Goal: Information Seeking & Learning: Find specific fact

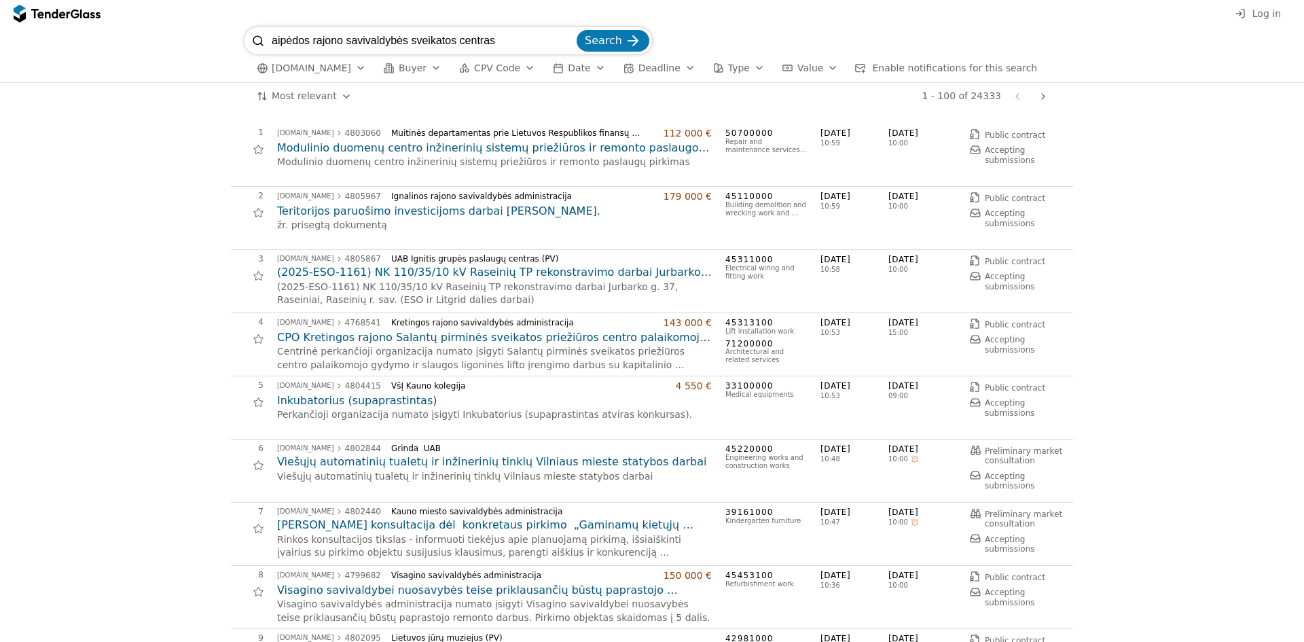
type input "aipėdos rajono savivaldybės sveikatos centras"
click at [577, 30] on button "Search" at bounding box center [613, 41] width 73 height 22
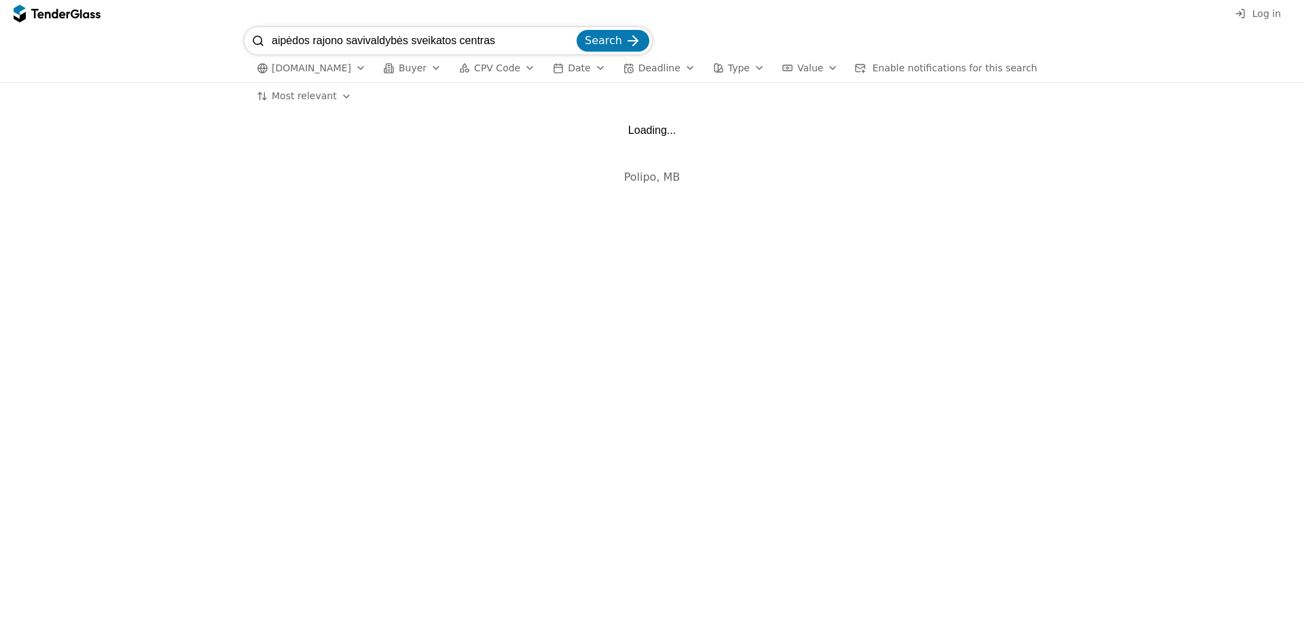
click at [272, 38] on input "aipėdos rajono savivaldybės sveikatos centras" at bounding box center [423, 40] width 302 height 27
type input "Klaipėdos rajono savivaldybės sveikatos centras"
click at [607, 35] on span "Search" at bounding box center [603, 40] width 37 height 13
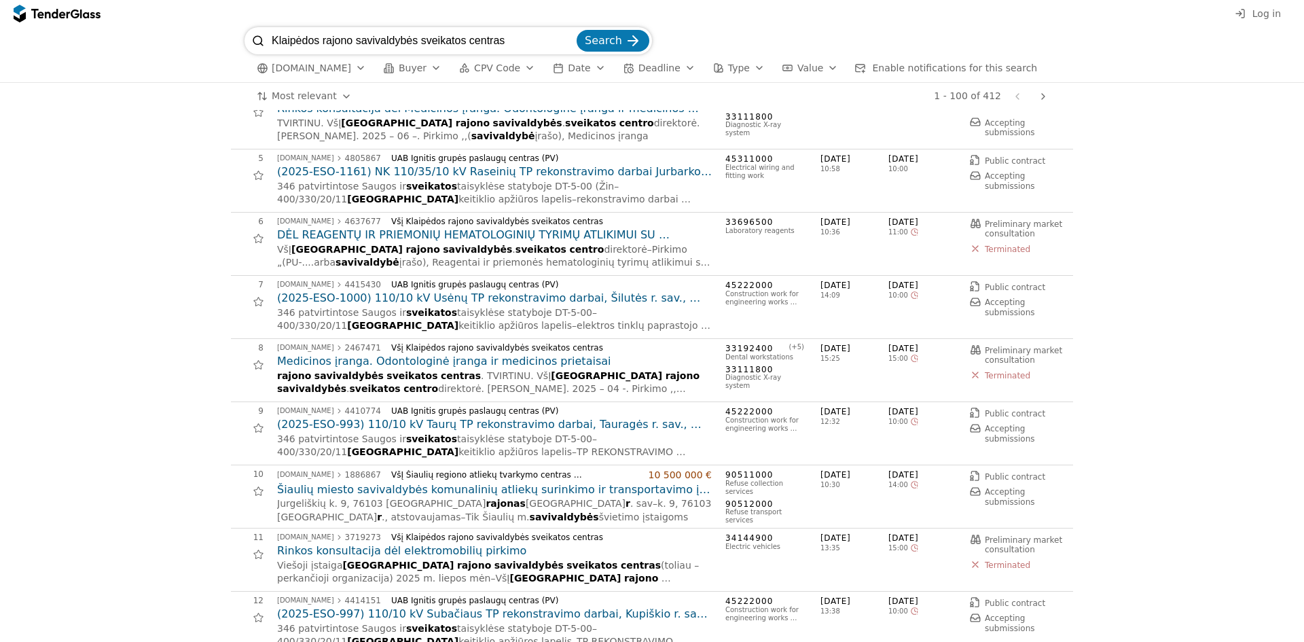
scroll to position [204, 0]
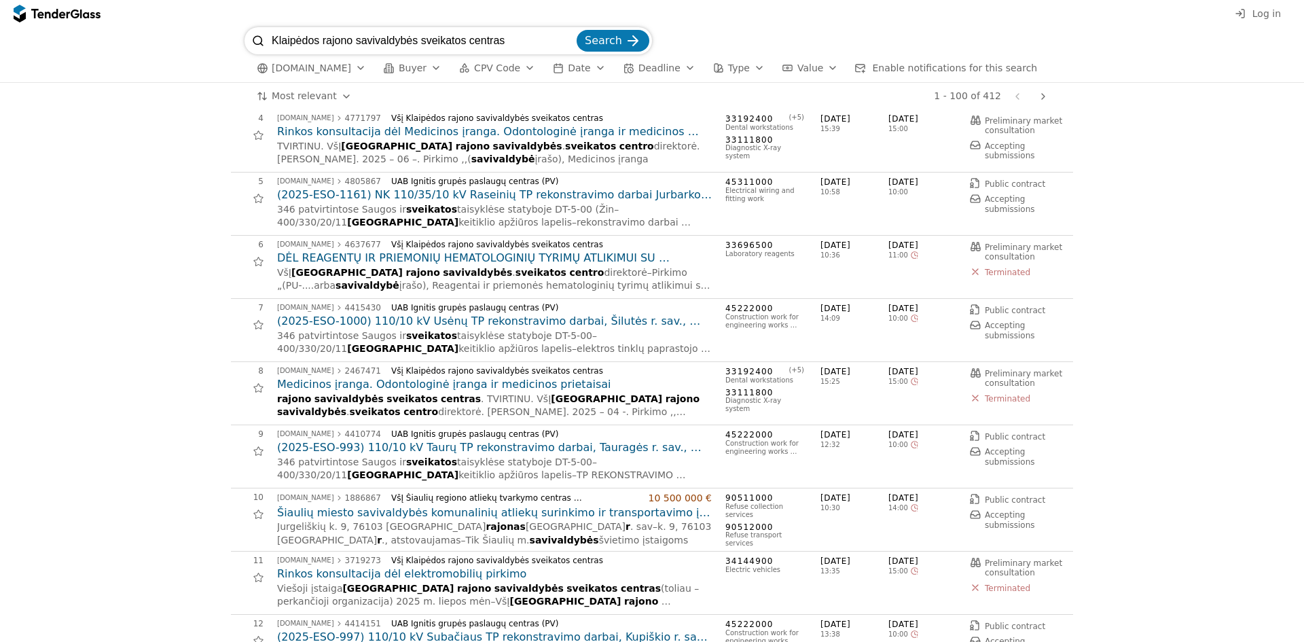
click at [545, 259] on h2 "DĖL REAGENTŲ IR PRIEMONIŲ HEMATOLOGINIŲ TYRIMŲ ATLIKIMUI SU ANALIZATORIŲ PANAUD…" at bounding box center [494, 258] width 435 height 15
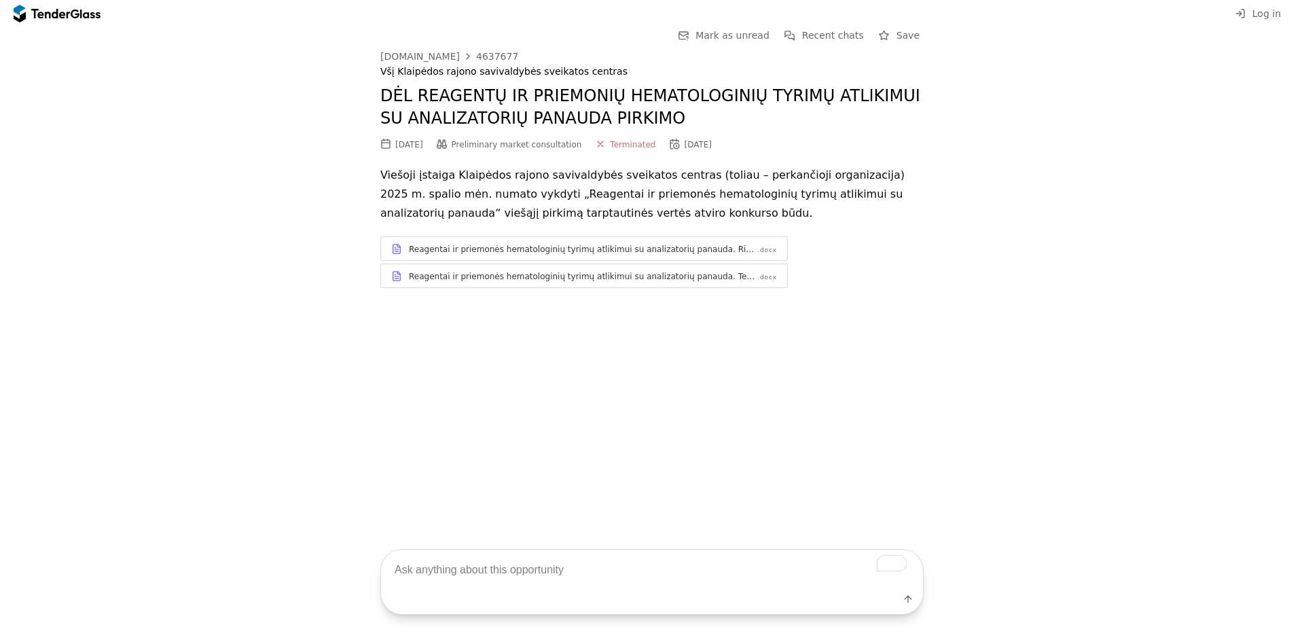
click at [725, 250] on div "Reagentai ir priemonės hematologinių tyrimų atlikimui su analizatorių panauda. …" at bounding box center [582, 249] width 347 height 11
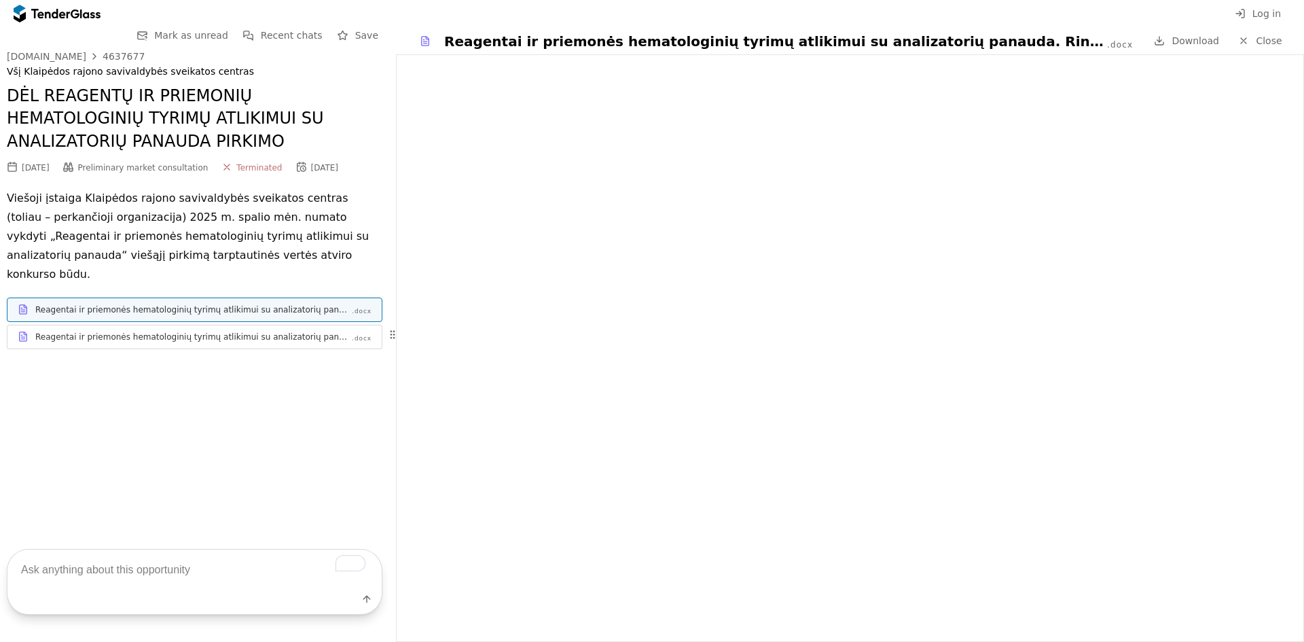
click at [220, 332] on div "Reagentai ir priemonės hematologinių tyrimų atlikimui su analizatorių panauda. …" at bounding box center [192, 337] width 315 height 11
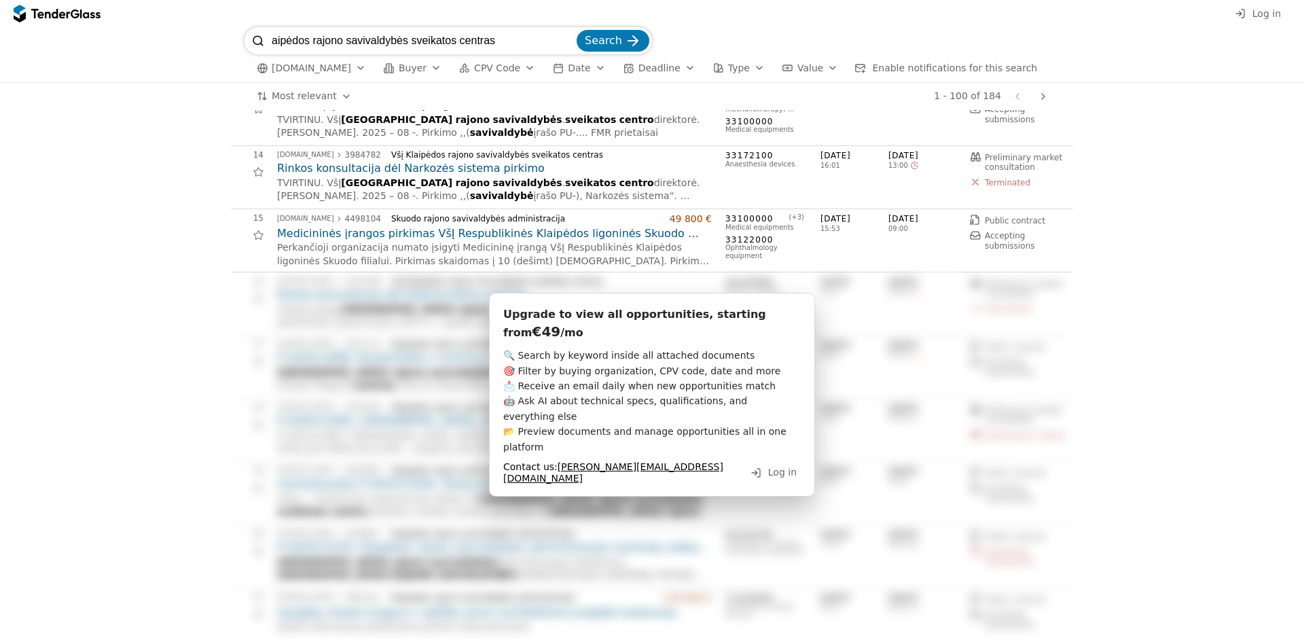
scroll to position [815, 0]
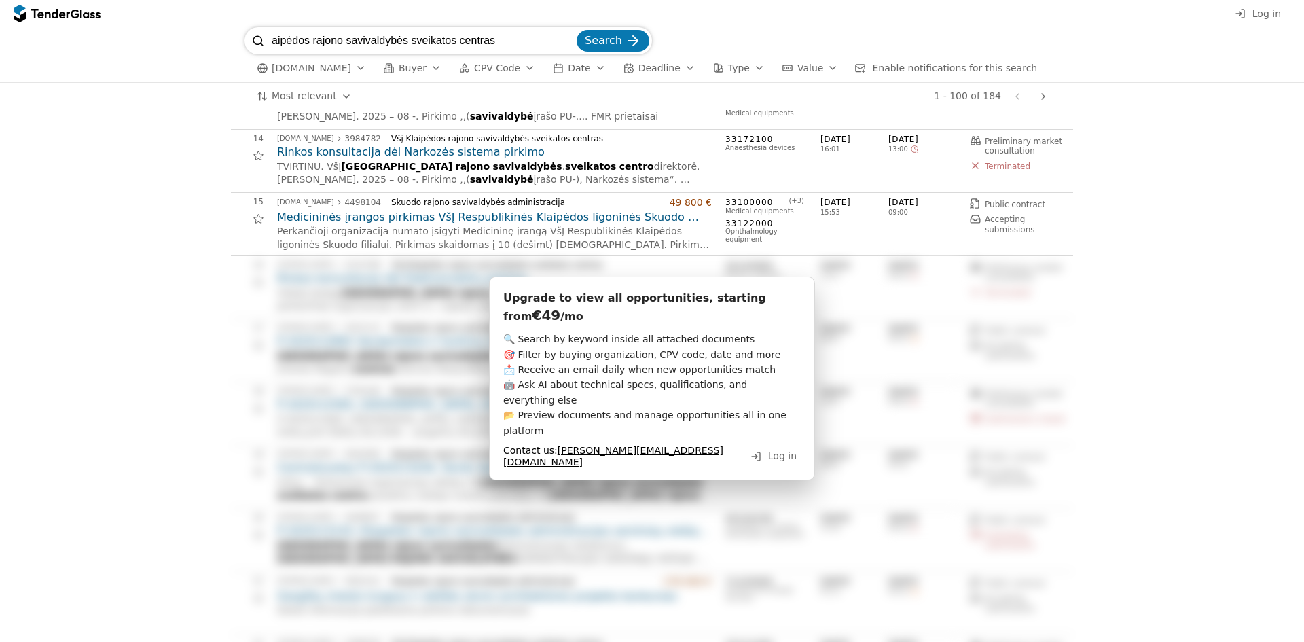
click at [565, 215] on h2 "Medicininės įrangos pirkimas VšĮ Respublikinės Klaipėdos ligoninės Skuodo filia…" at bounding box center [494, 217] width 435 height 15
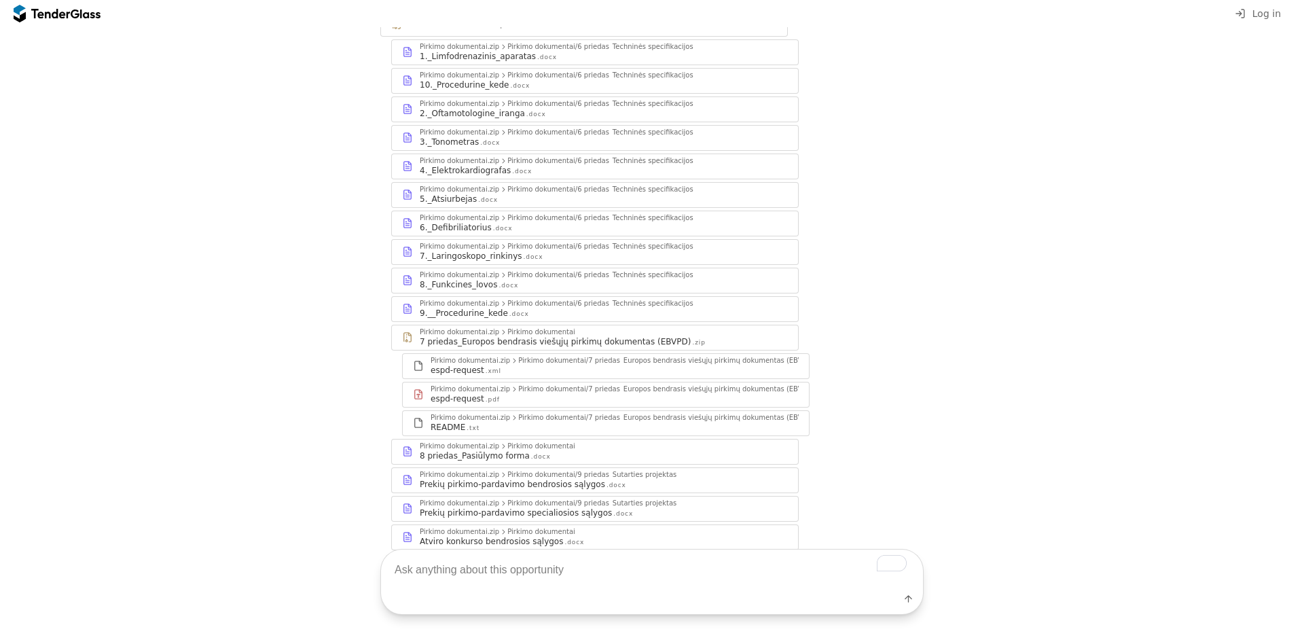
scroll to position [324, 0]
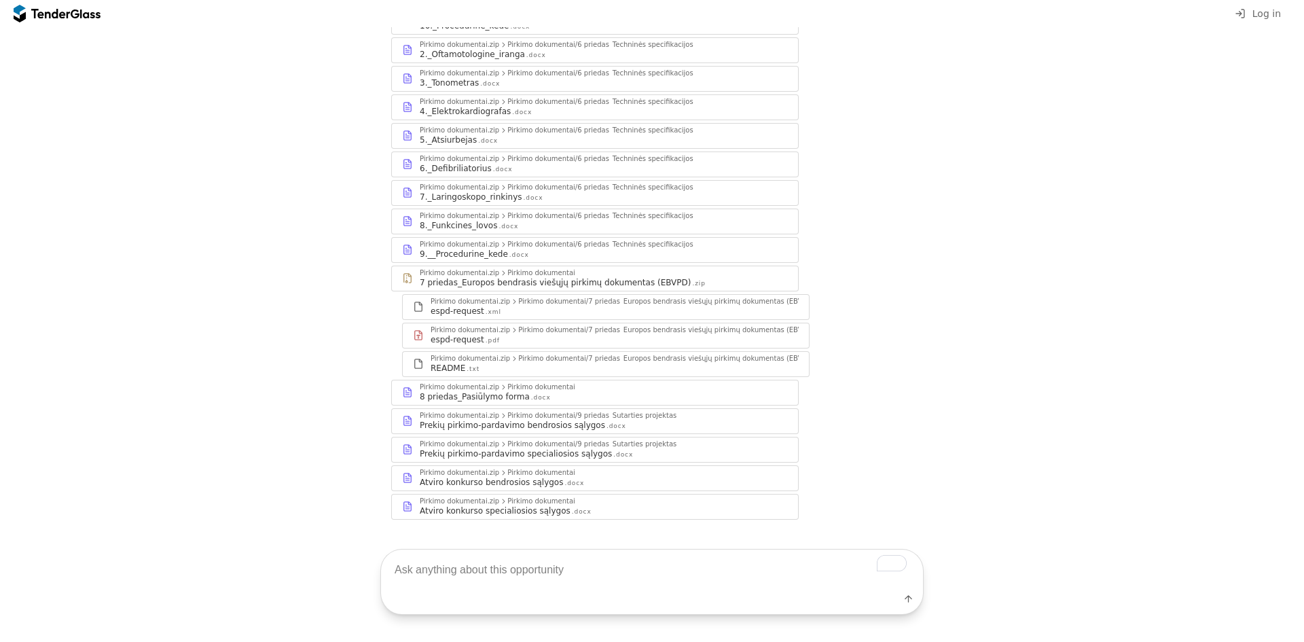
click at [454, 249] on div "9.__Procedurine_kede" at bounding box center [464, 254] width 88 height 11
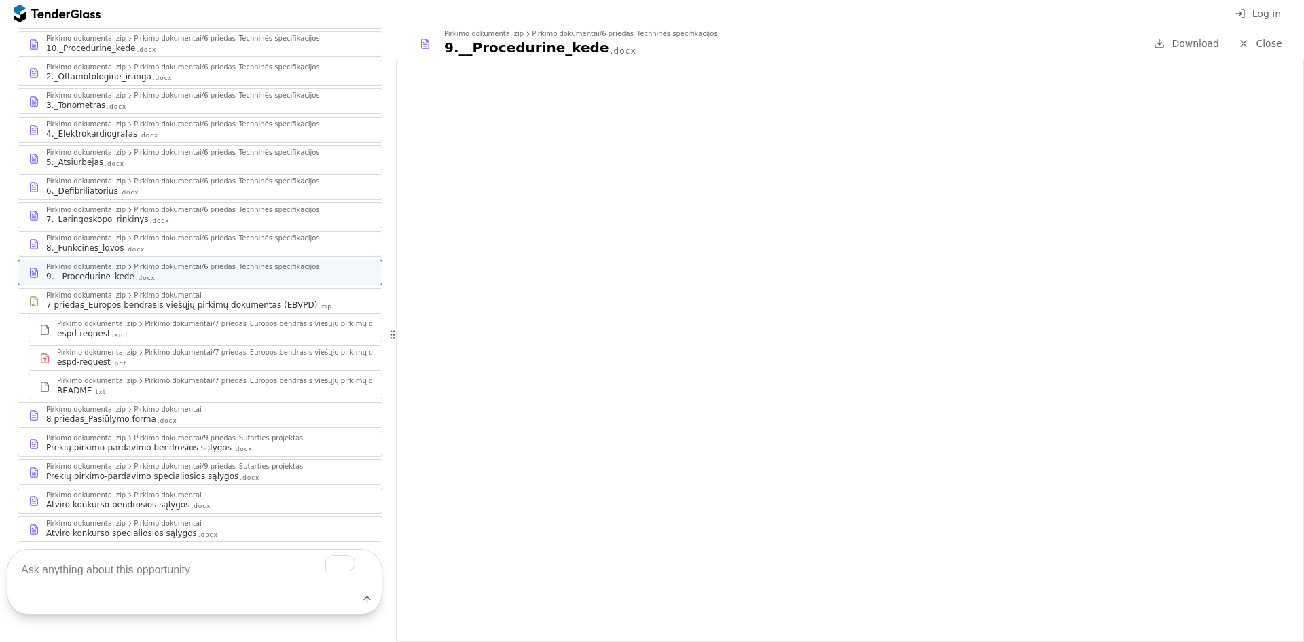
click at [103, 243] on div "8._Funkcines_lovos" at bounding box center [84, 248] width 77 height 11
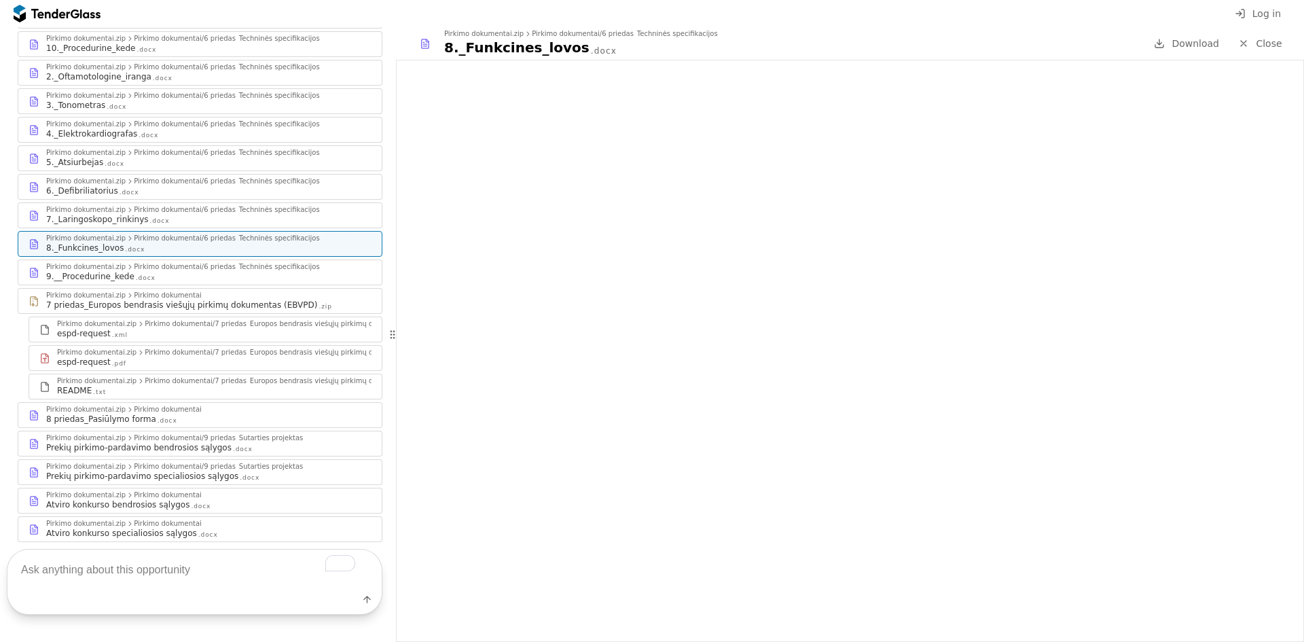
click at [68, 214] on div "7._Laringoskopo_rinkinys" at bounding box center [97, 219] width 103 height 11
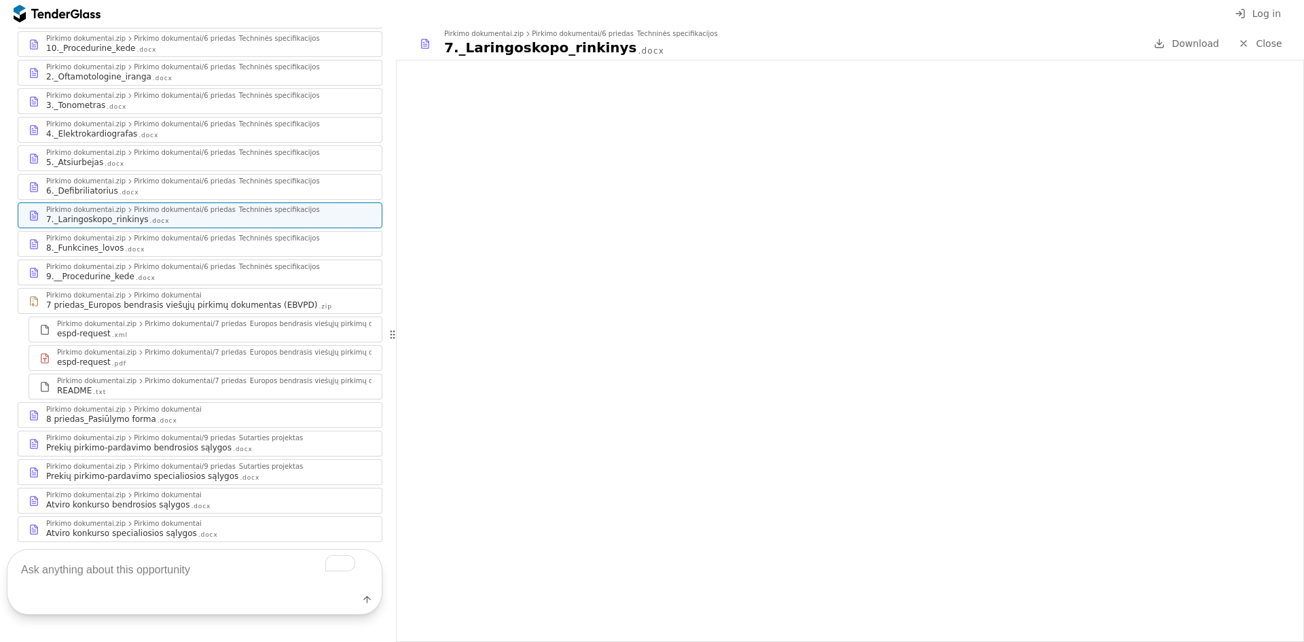
click at [88, 185] on div "6._Defibriliatorius" at bounding box center [82, 190] width 72 height 11
